Goal: Task Accomplishment & Management: Use online tool/utility

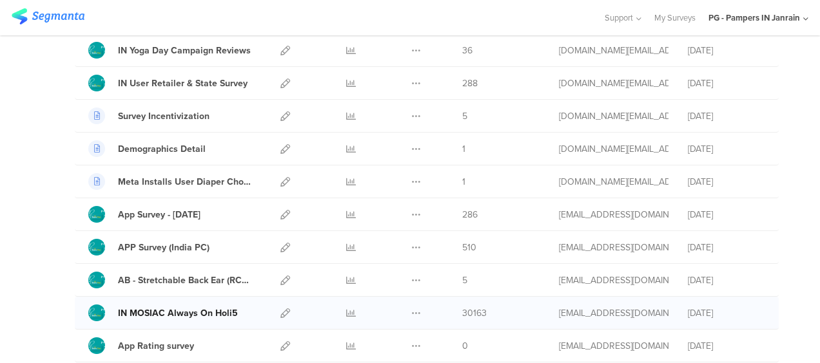
scroll to position [284, 0]
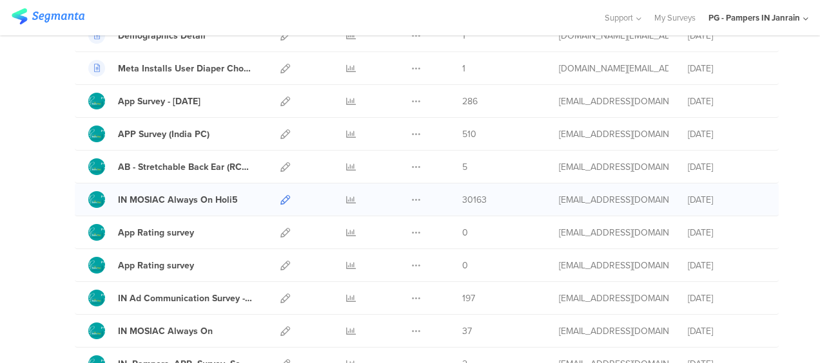
click at [280, 197] on icon at bounding box center [285, 200] width 10 height 10
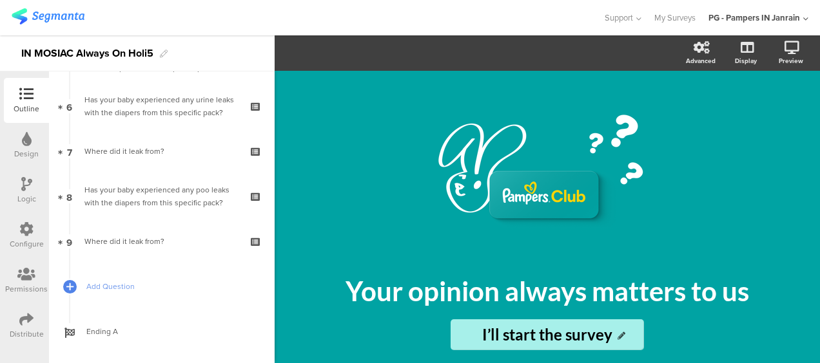
scroll to position [266, 0]
click at [23, 316] on icon at bounding box center [26, 320] width 14 height 14
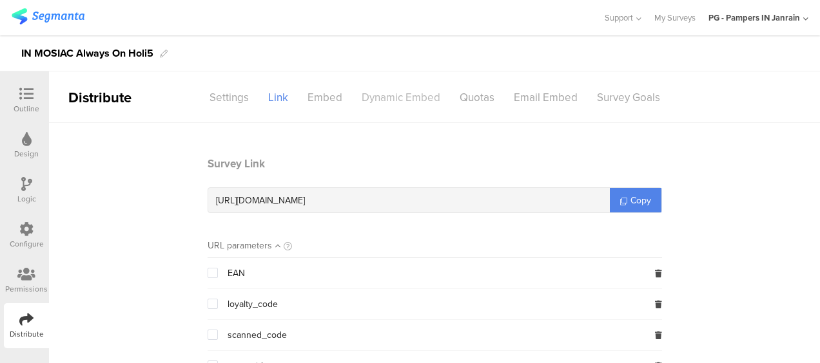
click at [427, 92] on div "Dynamic Embed" at bounding box center [401, 97] width 98 height 23
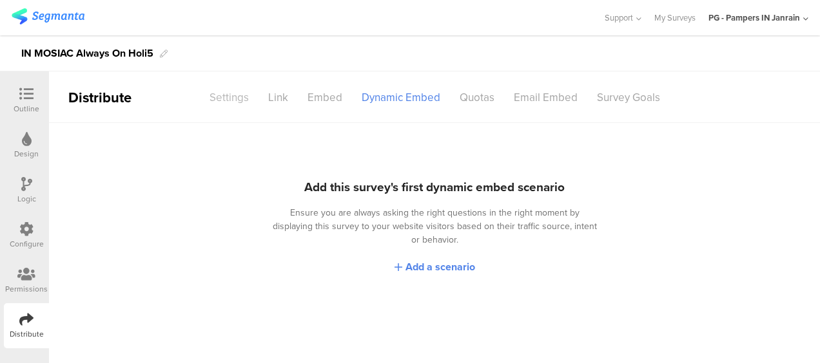
click at [246, 99] on div "Settings" at bounding box center [229, 97] width 59 height 23
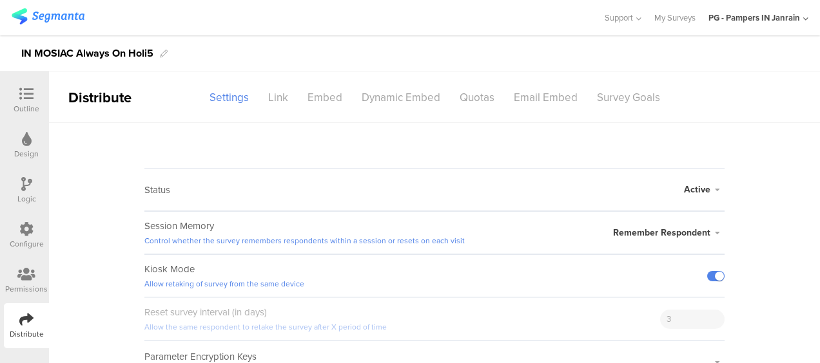
scroll to position [18, 0]
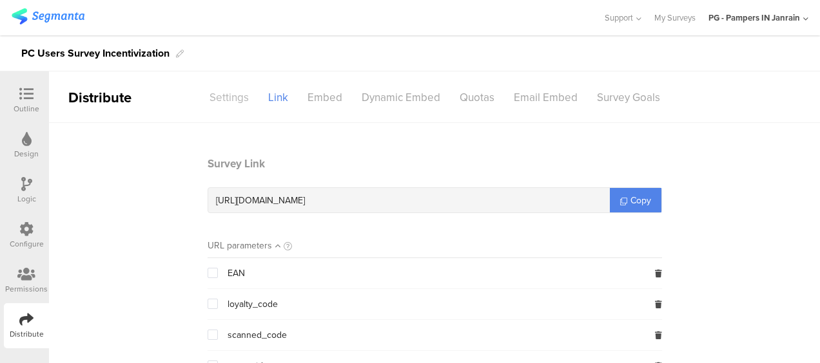
click at [229, 97] on div "Settings" at bounding box center [229, 97] width 59 height 23
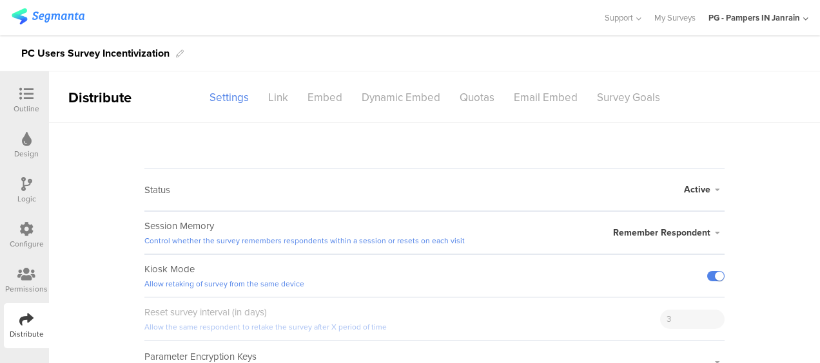
scroll to position [18, 0]
click at [324, 91] on div "Embed" at bounding box center [325, 97] width 54 height 23
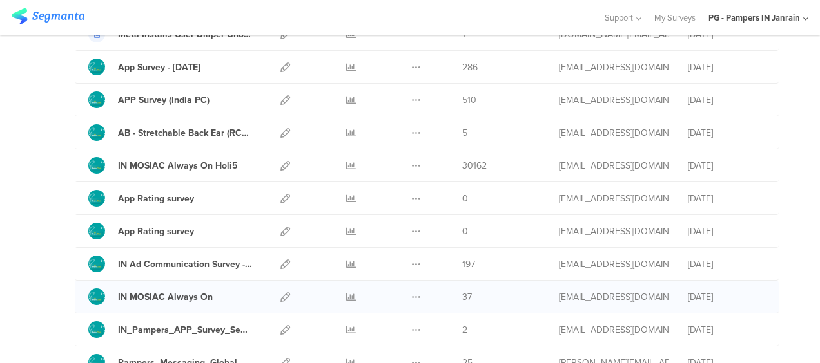
scroll to position [318, 0]
